Goal: Information Seeking & Learning: Understand process/instructions

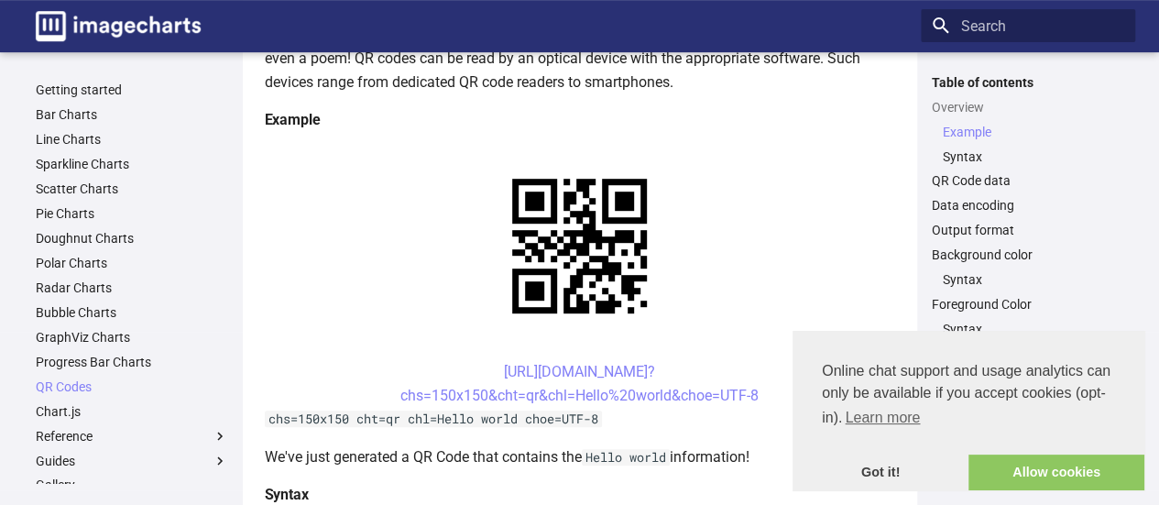
scroll to position [407, 0]
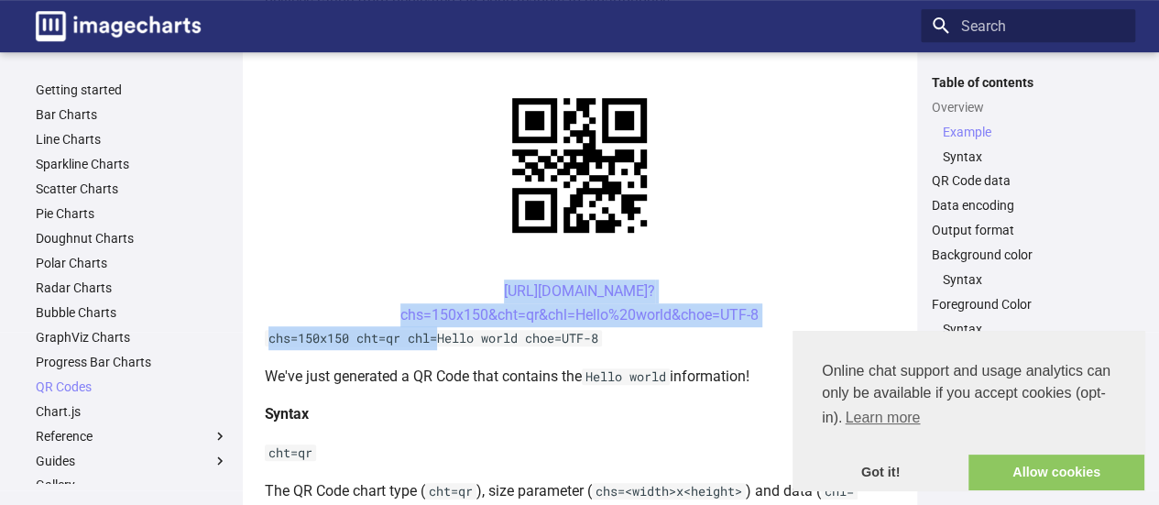
drag, startPoint x: 443, startPoint y: 338, endPoint x: 466, endPoint y: 289, distance: 54.5
click at [414, 287] on center "https://image-charts.com/chart? chs=150x150&cht=qr&chl=Hello%20world&choe=UTF-8" at bounding box center [580, 303] width 631 height 47
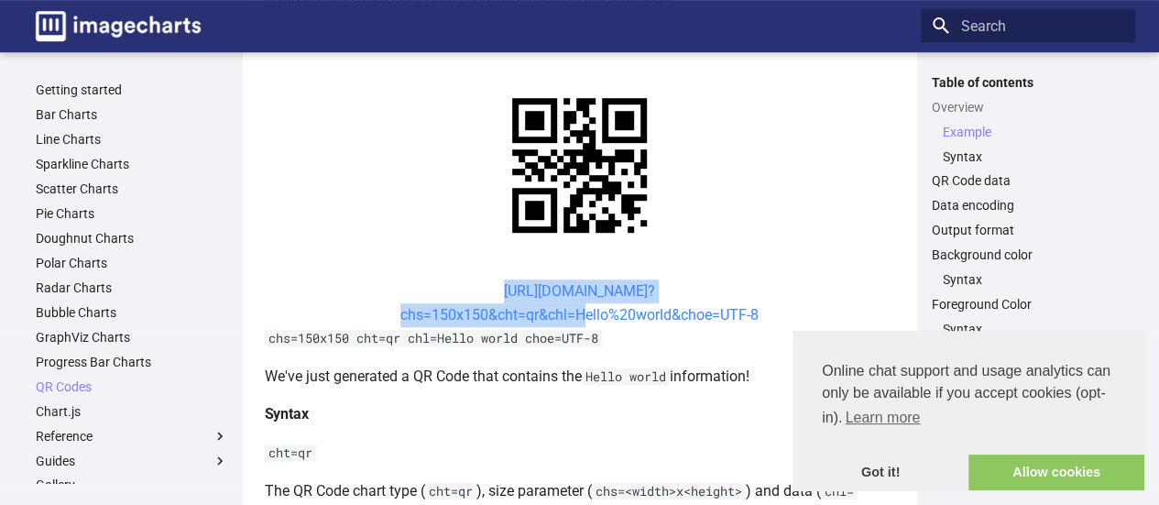
drag, startPoint x: 407, startPoint y: 283, endPoint x: 575, endPoint y: 316, distance: 170.9
click at [575, 316] on center "https://image-charts.com/chart? chs=150x150&cht=qr&chl=Hello%20world&choe=UTF-8" at bounding box center [580, 303] width 631 height 47
copy link "https://image-charts.com/chart? chs=150x150&cht=qr&chl="
